Goal: Task Accomplishment & Management: Manage account settings

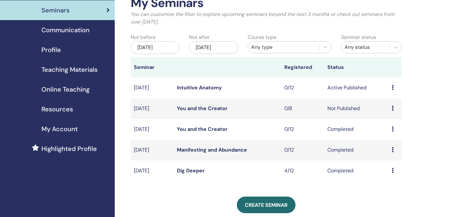
scroll to position [61, 0]
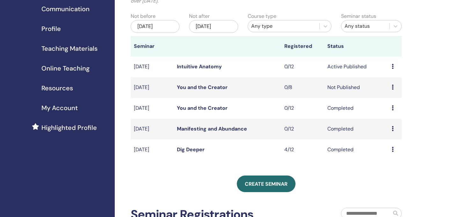
click at [392, 56] on td "Preview Edit Attendees Cancel" at bounding box center [395, 66] width 13 height 21
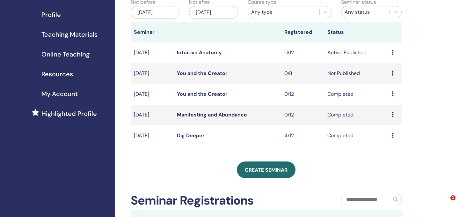
click at [394, 92] on icon at bounding box center [393, 93] width 2 height 5
click at [393, 52] on icon at bounding box center [393, 52] width 2 height 5
click at [388, 86] on p "Cancel" at bounding box center [390, 87] width 24 height 8
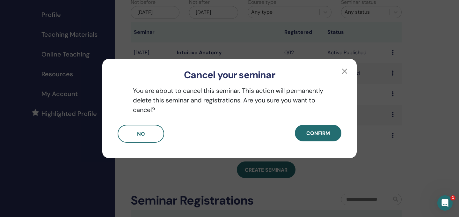
click at [328, 133] on span "Confirm" at bounding box center [318, 133] width 24 height 7
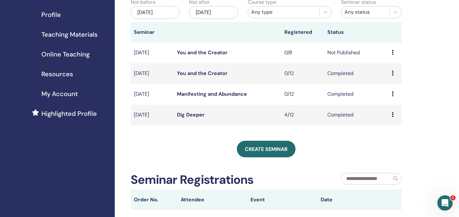
click at [393, 73] on icon at bounding box center [393, 72] width 2 height 5
click at [415, 68] on div "My Seminars You can customize the filter to explore upcoming seminars beyond th…" at bounding box center [287, 122] width 344 height 354
